Goal: Information Seeking & Learning: Learn about a topic

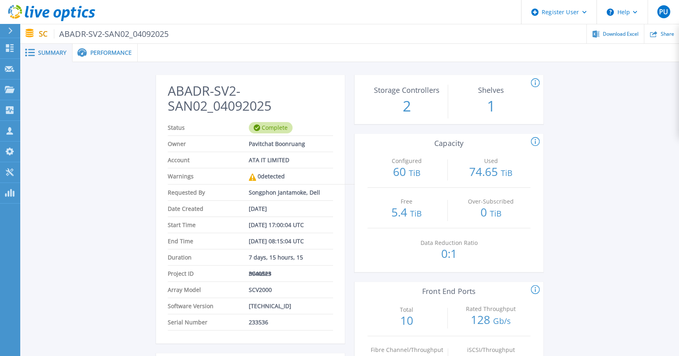
click at [623, 146] on div "Configured: The total of volumes configured and presented to the servers. Used:…" at bounding box center [624, 142] width 189 height 10
